Goal: Information Seeking & Learning: Learn about a topic

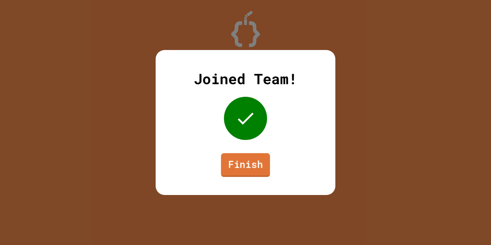
click at [244, 163] on link "Finish" at bounding box center [245, 165] width 49 height 24
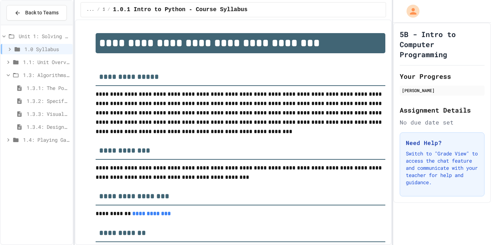
click at [31, 112] on span "1.3.3: Visualizing Logic with Flowcharts" at bounding box center [48, 114] width 43 height 8
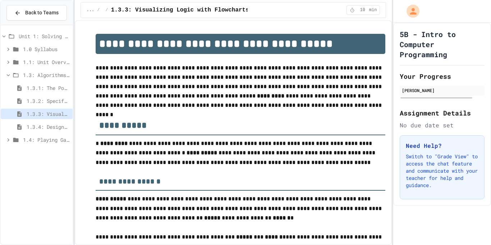
click at [6, 75] on icon at bounding box center [8, 75] width 6 height 6
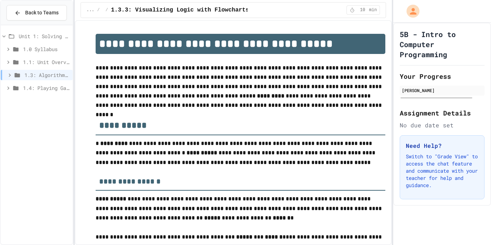
click at [13, 85] on icon at bounding box center [15, 88] width 9 height 6
click at [26, 98] on div "1.4.1: Understanding Games with Flowcharts" at bounding box center [37, 101] width 72 height 10
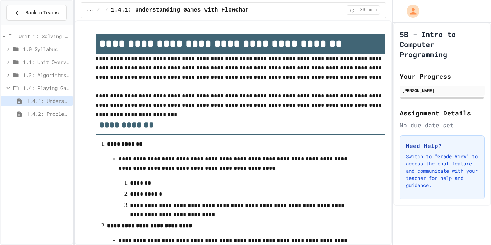
click at [34, 89] on span "1.4: Playing Games" at bounding box center [46, 88] width 47 height 8
click at [40, 86] on span "1.4: Playing Games" at bounding box center [46, 88] width 45 height 8
click at [39, 112] on span "1.4.2: Problem Solving Reflection" at bounding box center [48, 114] width 43 height 8
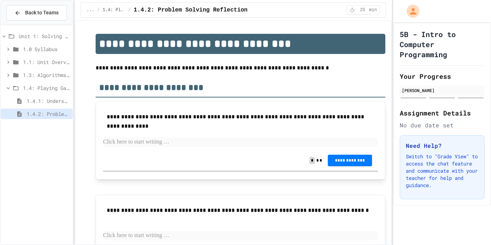
click at [55, 105] on div "1.4.1: Understanding Games with Flowcharts" at bounding box center [37, 101] width 72 height 10
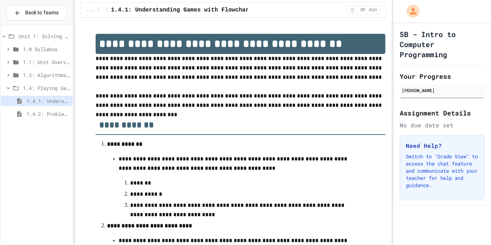
click at [56, 78] on span "1.3: Algorithms - from Pseudocode to Flowcharts" at bounding box center [46, 75] width 47 height 8
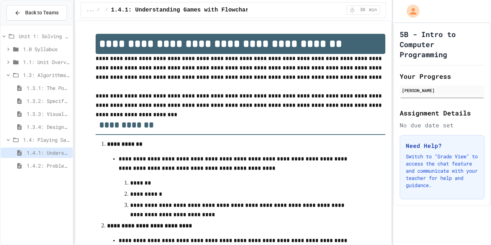
click at [52, 104] on span "1.3.2: Specifying Ideas with Pseudocode" at bounding box center [48, 101] width 43 height 8
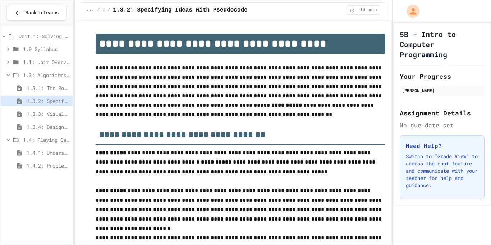
click at [53, 72] on span "1.3: Algorithms - from Pseudocode to Flowcharts" at bounding box center [46, 75] width 47 height 8
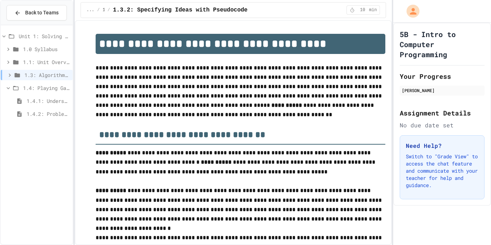
click at [53, 72] on span "1.3: Algorithms - from Pseudocode to Flowcharts" at bounding box center [46, 75] width 45 height 8
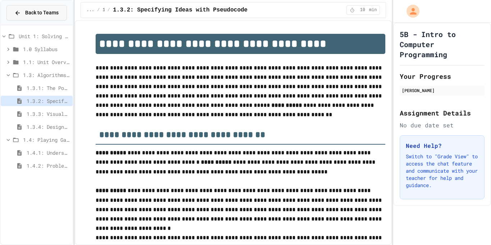
click at [42, 13] on span "Back to Teams" at bounding box center [41, 13] width 33 height 8
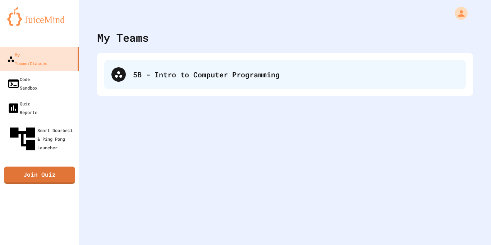
click at [171, 67] on div "5B - Intro to Computer Programming" at bounding box center [284, 74] width 361 height 29
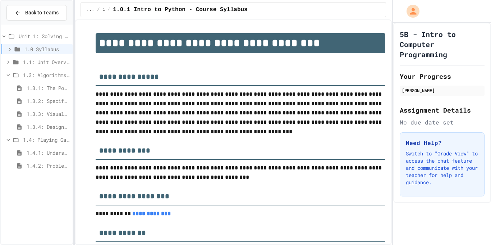
click at [52, 77] on span "1.3: Algorithms - from Pseudocode to Flowcharts" at bounding box center [46, 75] width 47 height 8
click at [49, 87] on span "1.3.1: The Power of Algorithms" at bounding box center [48, 88] width 43 height 8
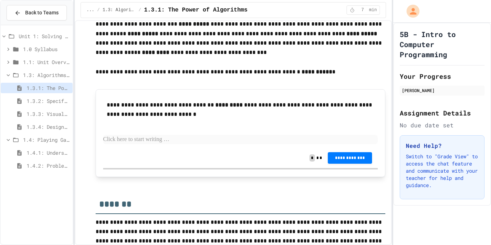
scroll to position [1282, 0]
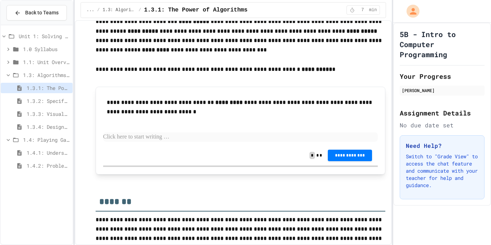
click at [254, 138] on p at bounding box center [240, 136] width 275 height 9
drag, startPoint x: 226, startPoint y: 127, endPoint x: 107, endPoint y: 107, distance: 120.6
click at [107, 107] on div "**********" at bounding box center [240, 119] width 275 height 51
drag, startPoint x: 108, startPoint y: 104, endPoint x: 148, endPoint y: 111, distance: 40.4
click at [148, 111] on p "**********" at bounding box center [241, 107] width 268 height 19
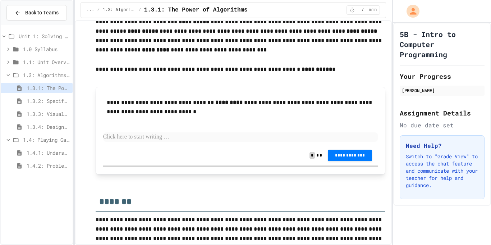
click at [151, 104] on p "**********" at bounding box center [241, 107] width 268 height 19
click at [421, 88] on div "[PERSON_NAME]" at bounding box center [442, 90] width 80 height 6
click at [414, 86] on div "[PERSON_NAME]" at bounding box center [442, 91] width 85 height 10
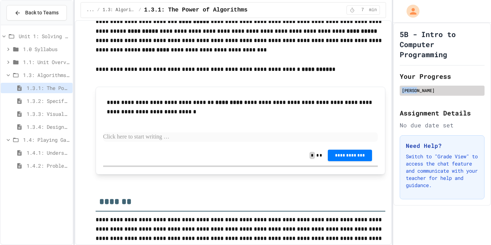
click at [414, 86] on div "[PERSON_NAME]" at bounding box center [442, 91] width 85 height 10
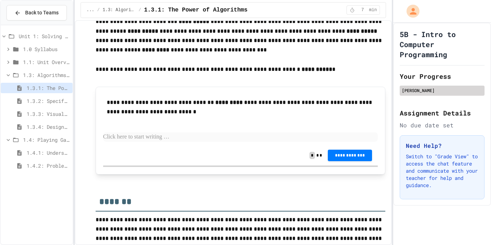
click at [414, 86] on div "[PERSON_NAME]" at bounding box center [442, 91] width 85 height 10
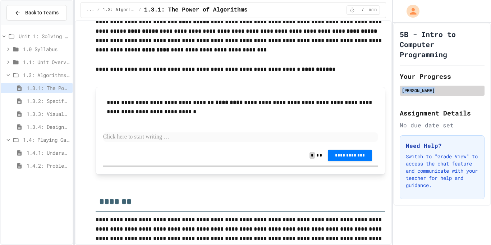
click at [414, 86] on div "[PERSON_NAME]" at bounding box center [442, 91] width 85 height 10
click at [51, 152] on span "1.4.1: Understanding Games with Flowcharts" at bounding box center [48, 153] width 43 height 8
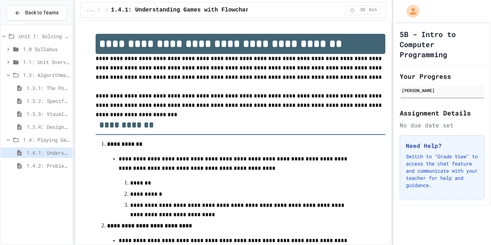
click at [46, 88] on span "1.3.1: The Power of Algorithms" at bounding box center [48, 88] width 43 height 8
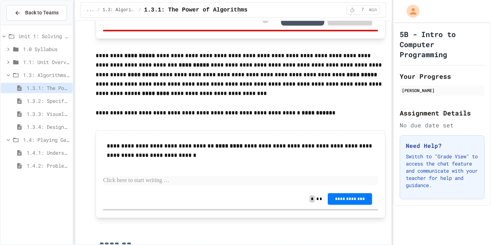
scroll to position [1239, 0]
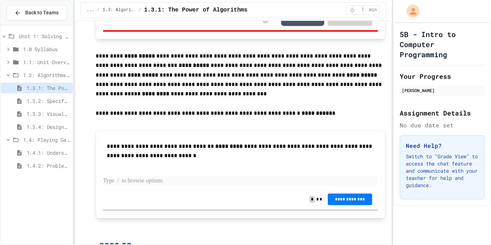
paste div
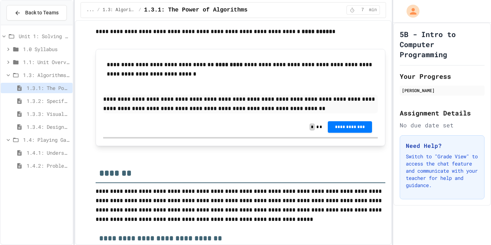
scroll to position [1344, 0]
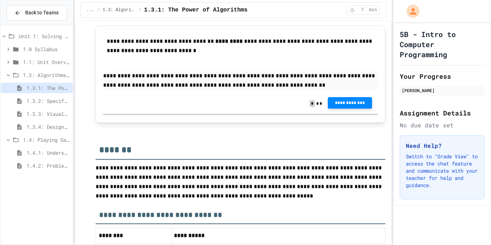
click at [336, 105] on span "**********" at bounding box center [349, 103] width 33 height 6
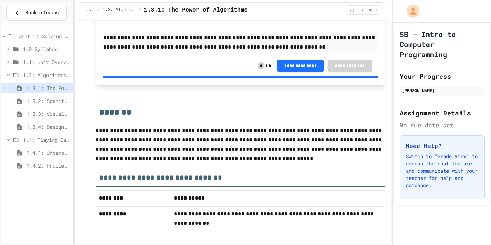
click at [49, 99] on span "1.3.2: Specifying Ideas with Pseudocode" at bounding box center [48, 101] width 43 height 8
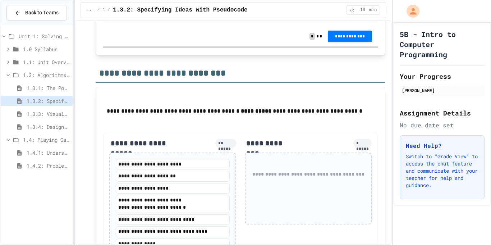
scroll to position [1275, 0]
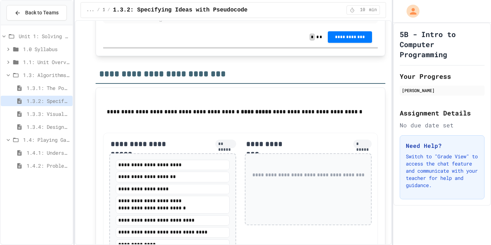
click at [36, 156] on span "1.4.1: Understanding Games with Flowcharts" at bounding box center [48, 153] width 43 height 8
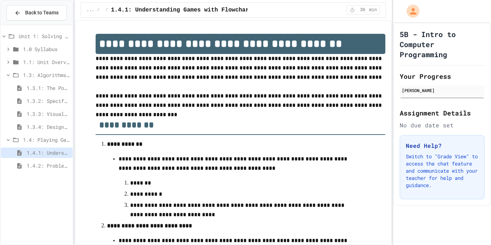
click at [9, 80] on div "1.3: Algorithms - from Pseudocode to Flowcharts" at bounding box center [37, 75] width 72 height 10
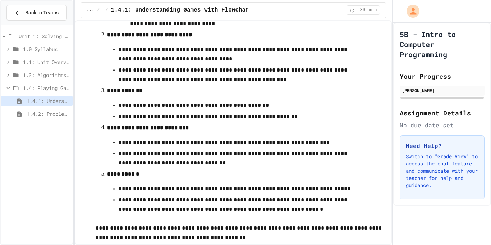
scroll to position [304, 0]
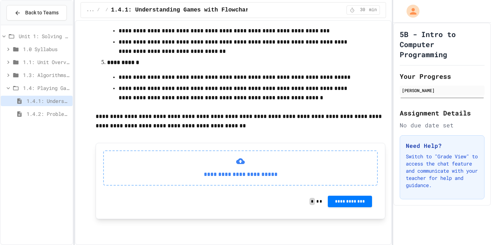
click at [53, 88] on span "1.4: Playing Games" at bounding box center [46, 88] width 47 height 8
